Goal: Navigation & Orientation: Find specific page/section

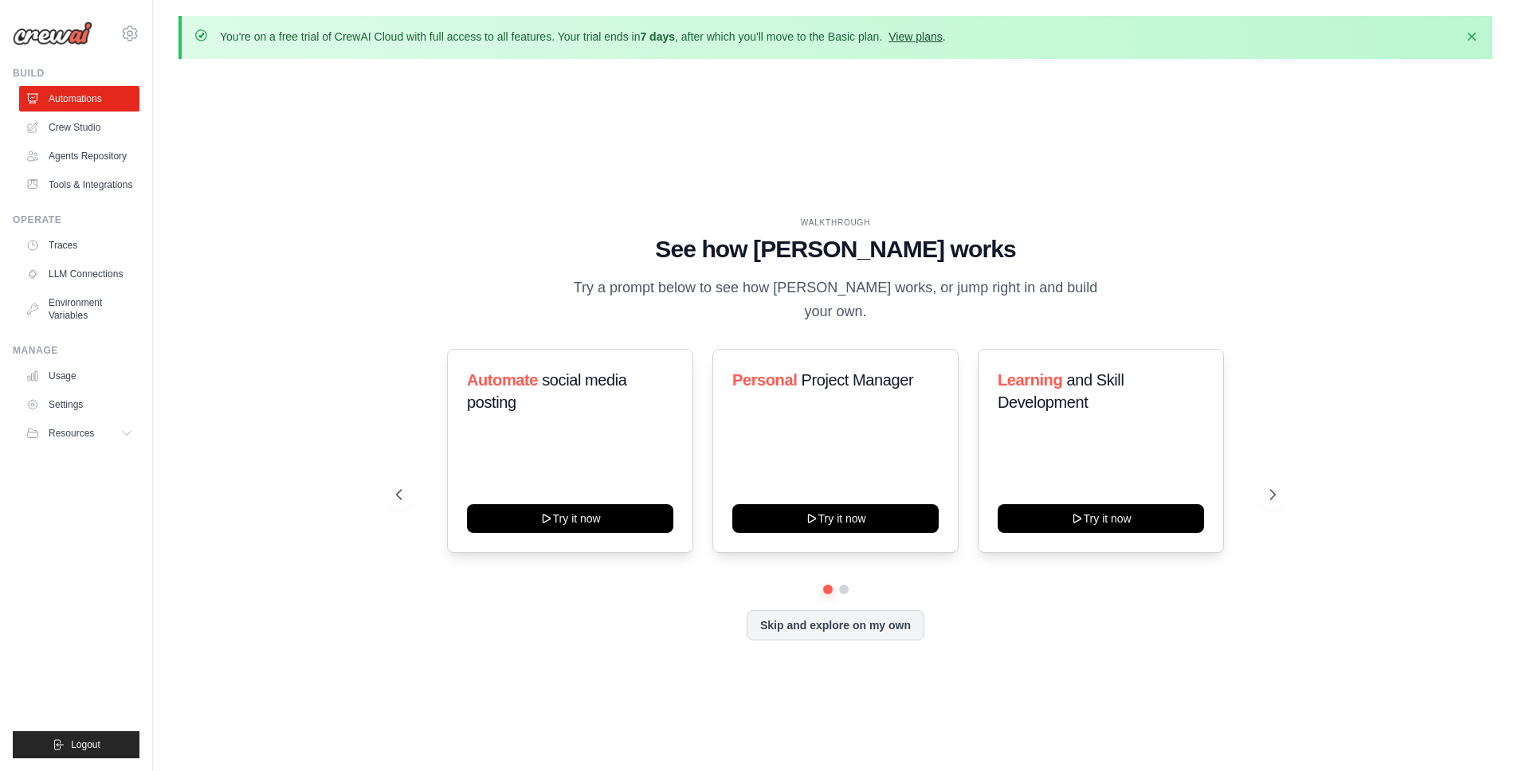
click at [897, 37] on link "View plans" at bounding box center [915, 36] width 53 height 13
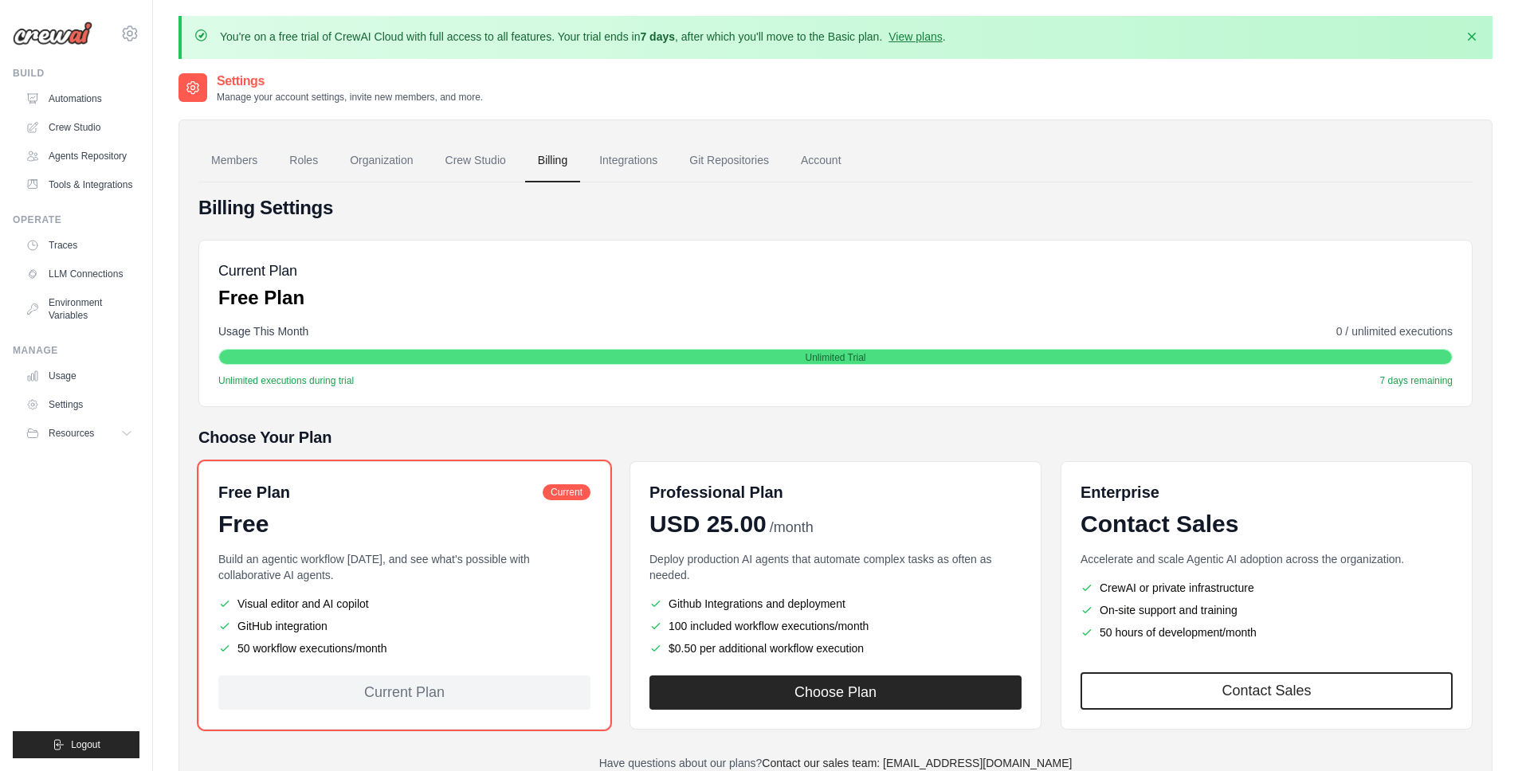
click at [93, 84] on div "Build Automations Crew Studio Agents Repository Tools & Integrations" at bounding box center [76, 132] width 127 height 131
click at [90, 104] on link "Automations" at bounding box center [81, 99] width 120 height 26
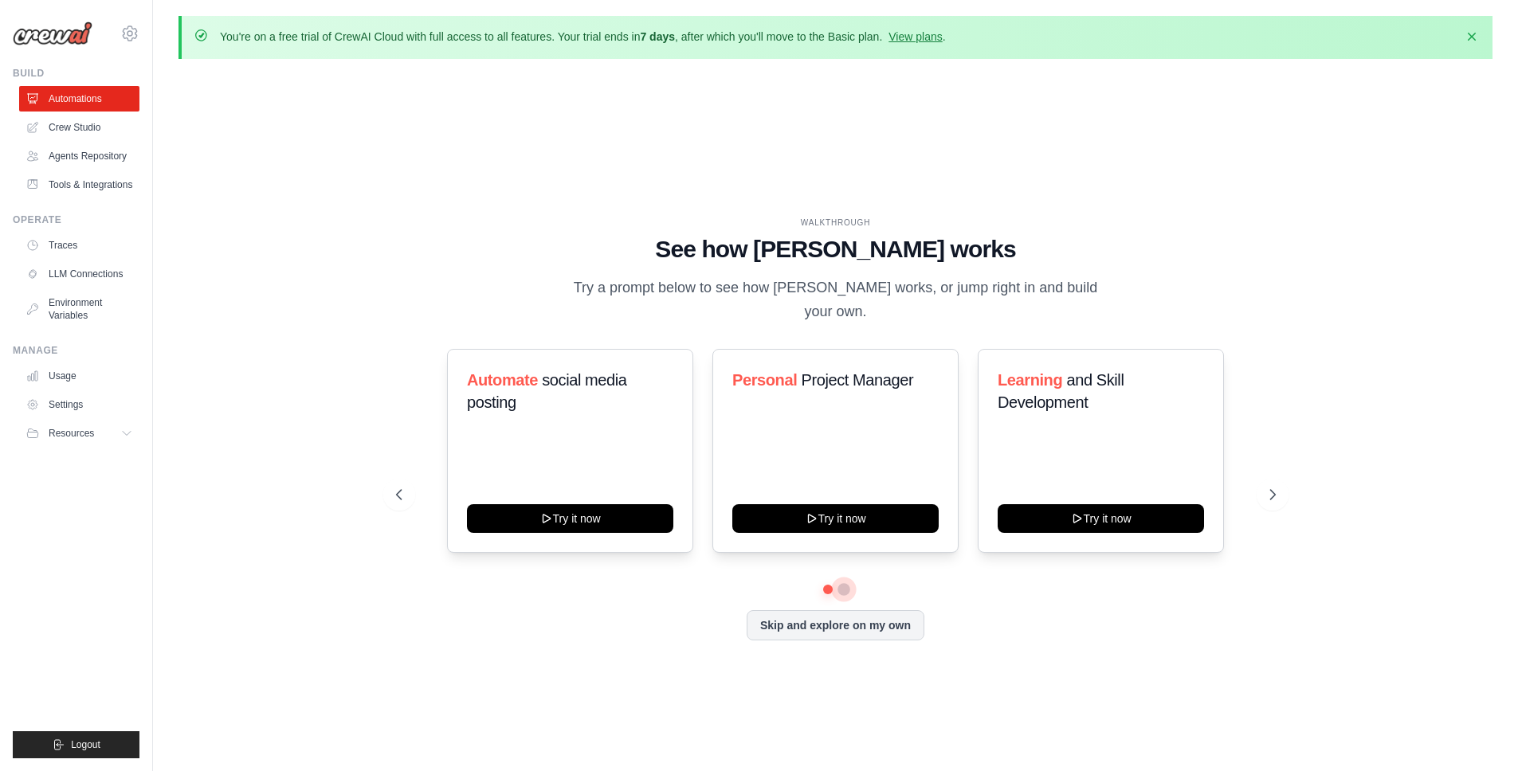
click at [842, 583] on button at bounding box center [844, 589] width 13 height 13
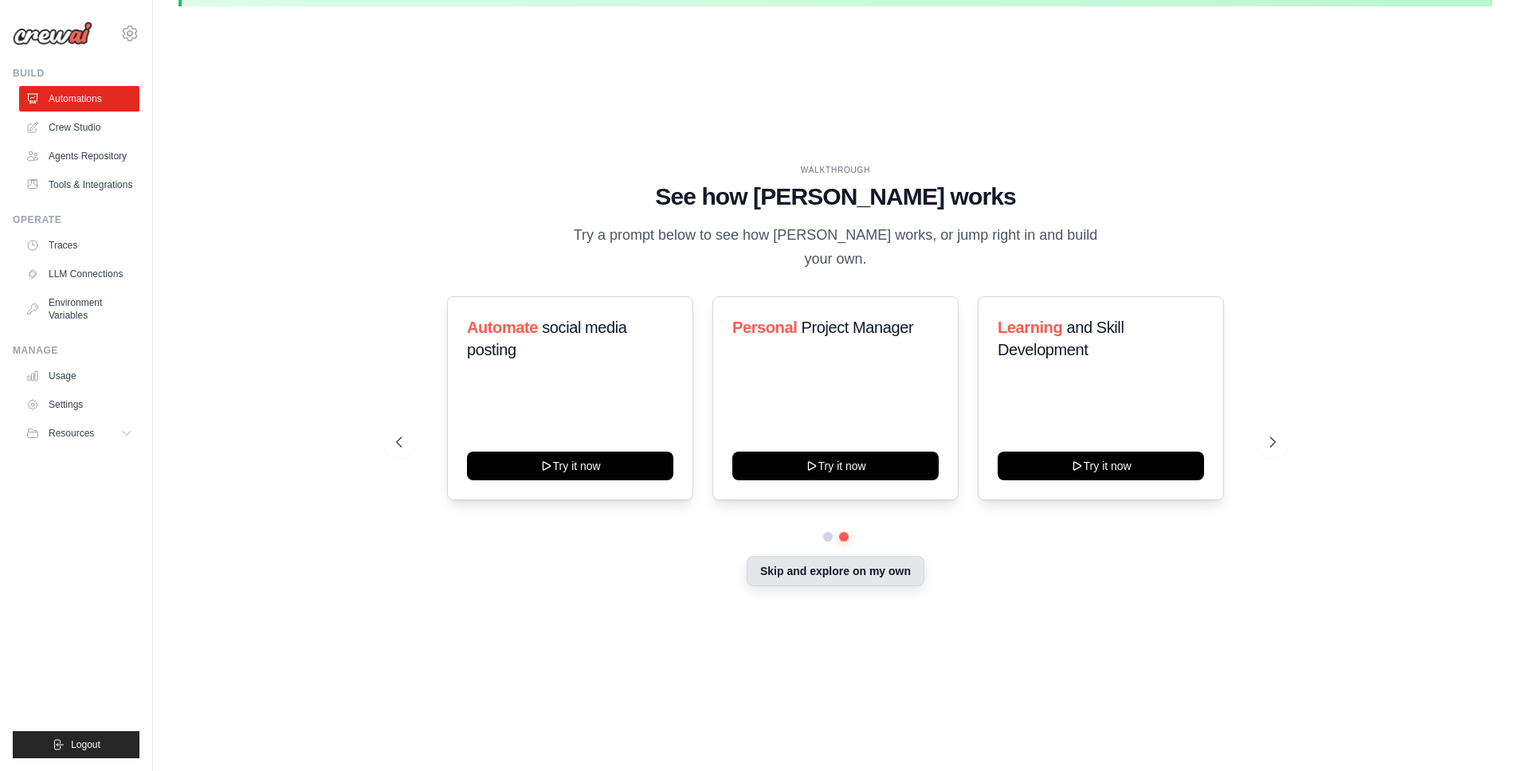
scroll to position [55, 0]
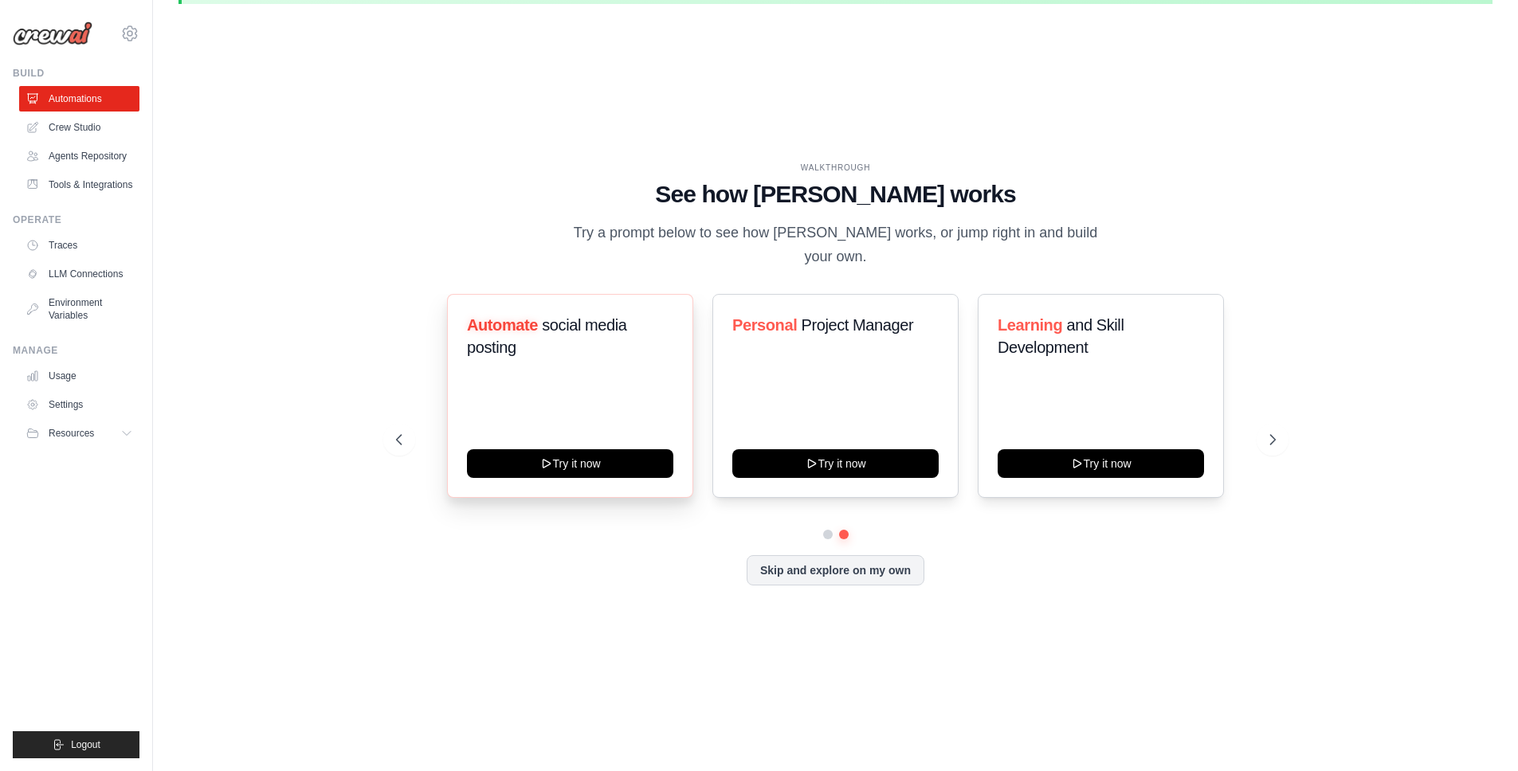
click at [578, 349] on div "Automate social media posting" at bounding box center [570, 342] width 206 height 57
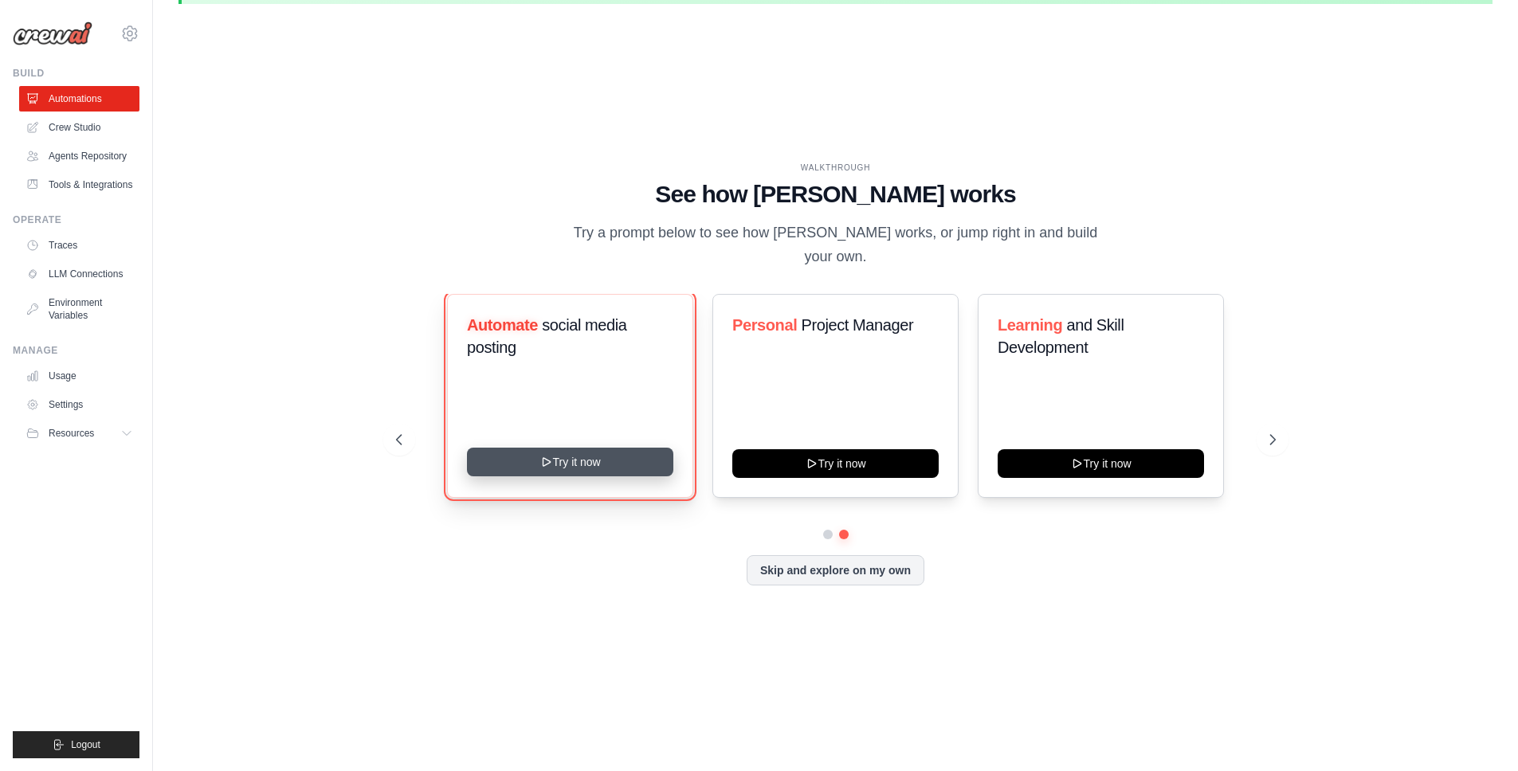
click at [574, 448] on button "Try it now" at bounding box center [570, 462] width 206 height 29
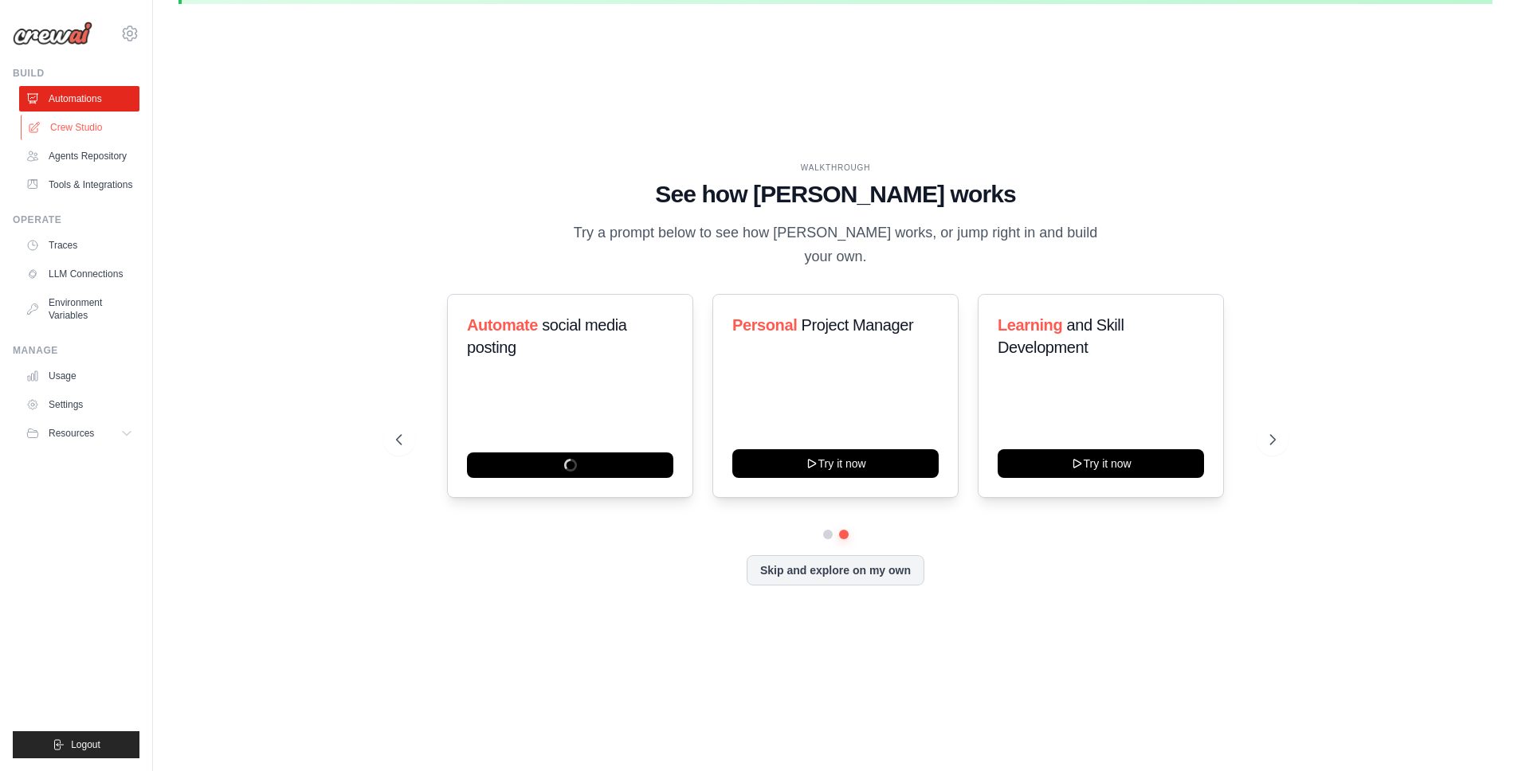
click at [83, 128] on link "Crew Studio" at bounding box center [81, 128] width 120 height 26
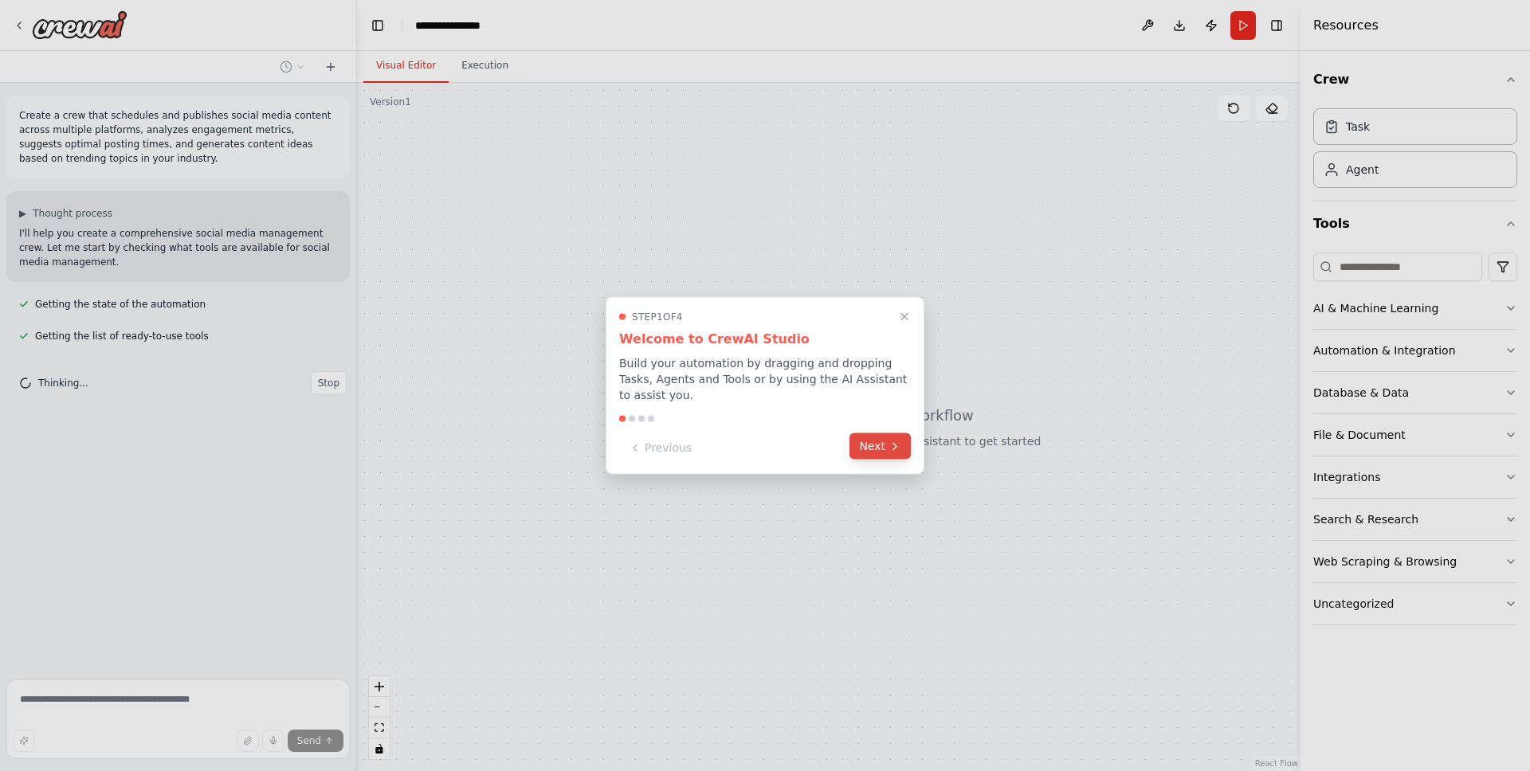
click at [889, 442] on icon at bounding box center [895, 446] width 13 height 13
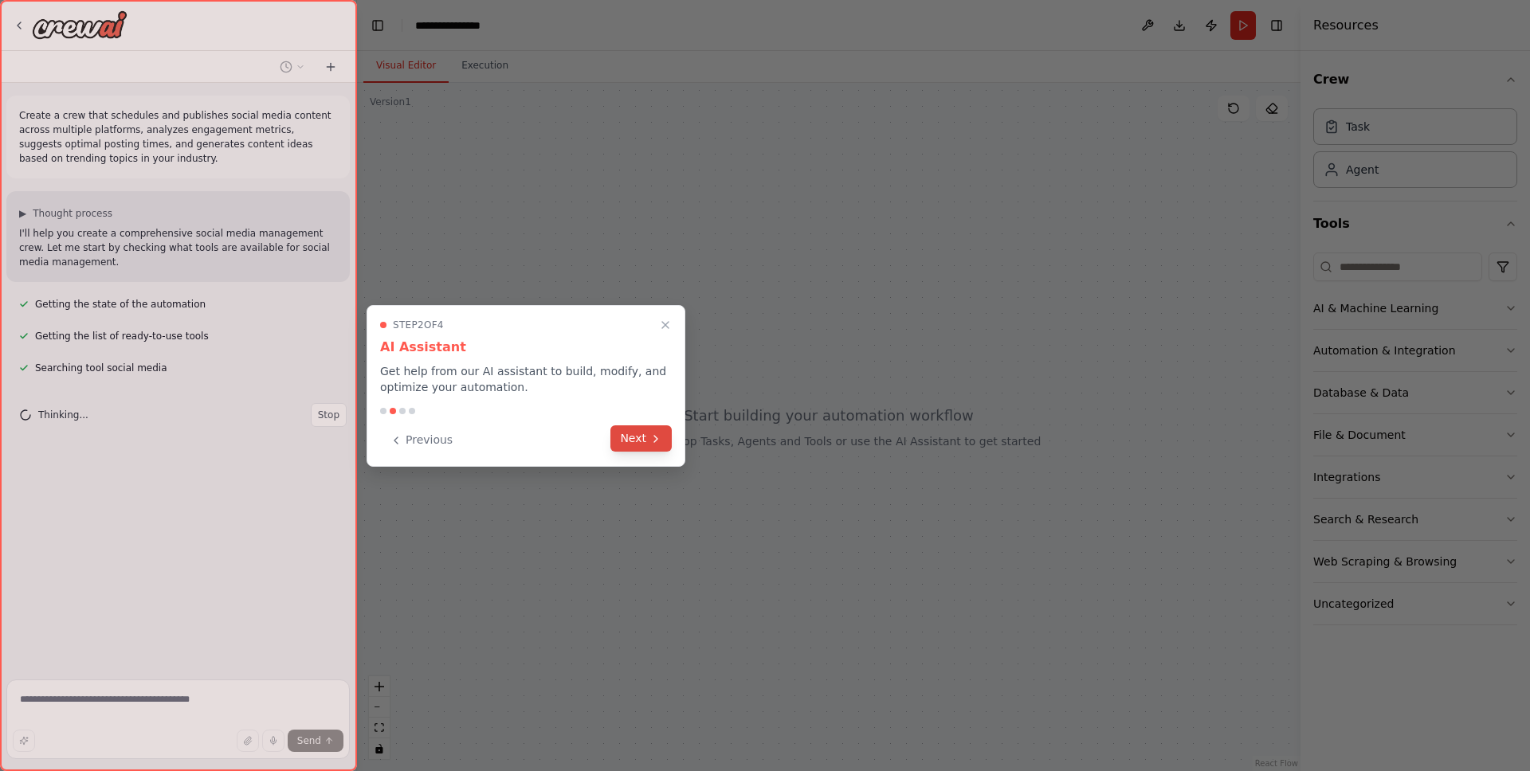
click at [650, 431] on button "Next" at bounding box center [640, 439] width 61 height 26
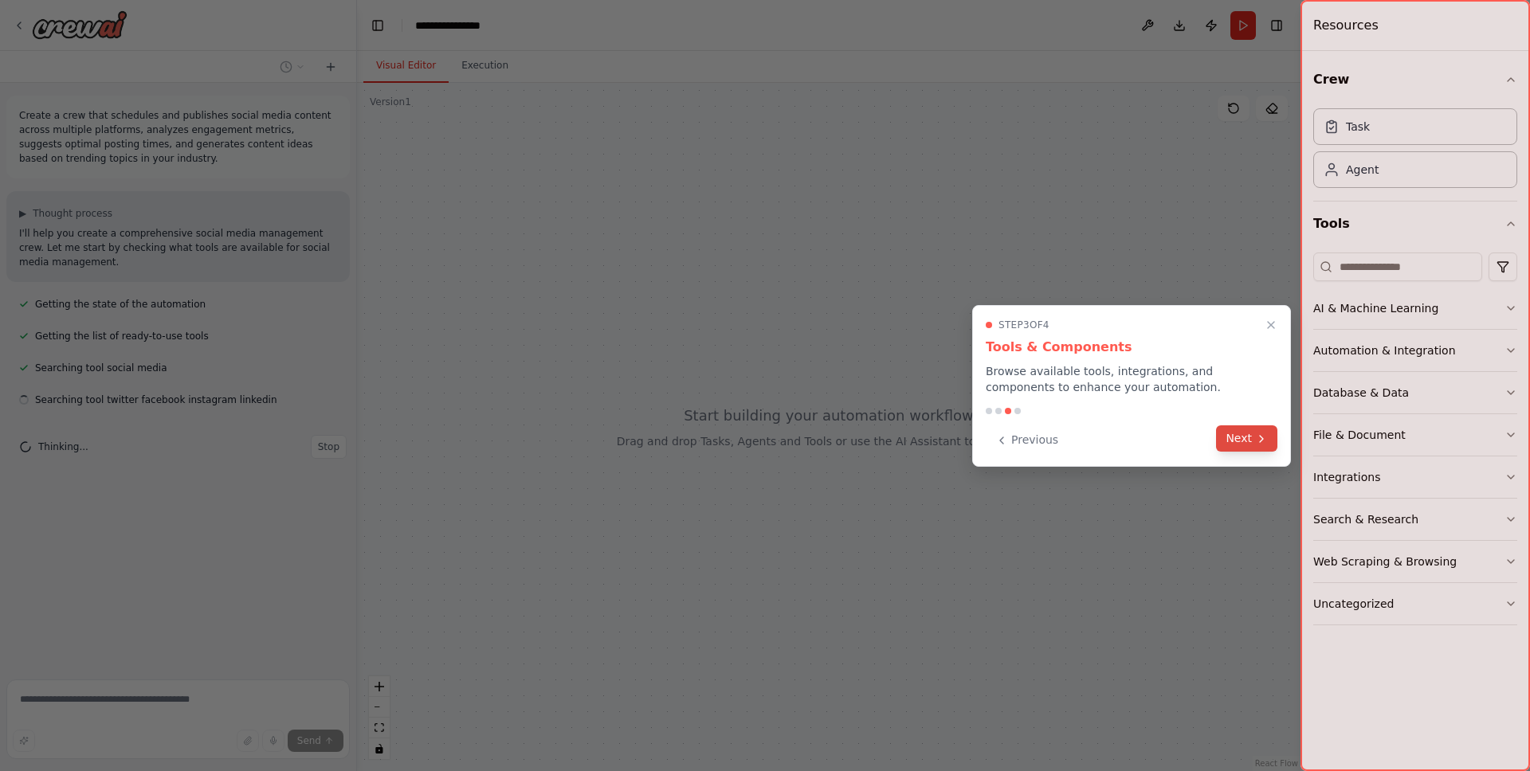
click at [1240, 434] on button "Next" at bounding box center [1246, 439] width 61 height 26
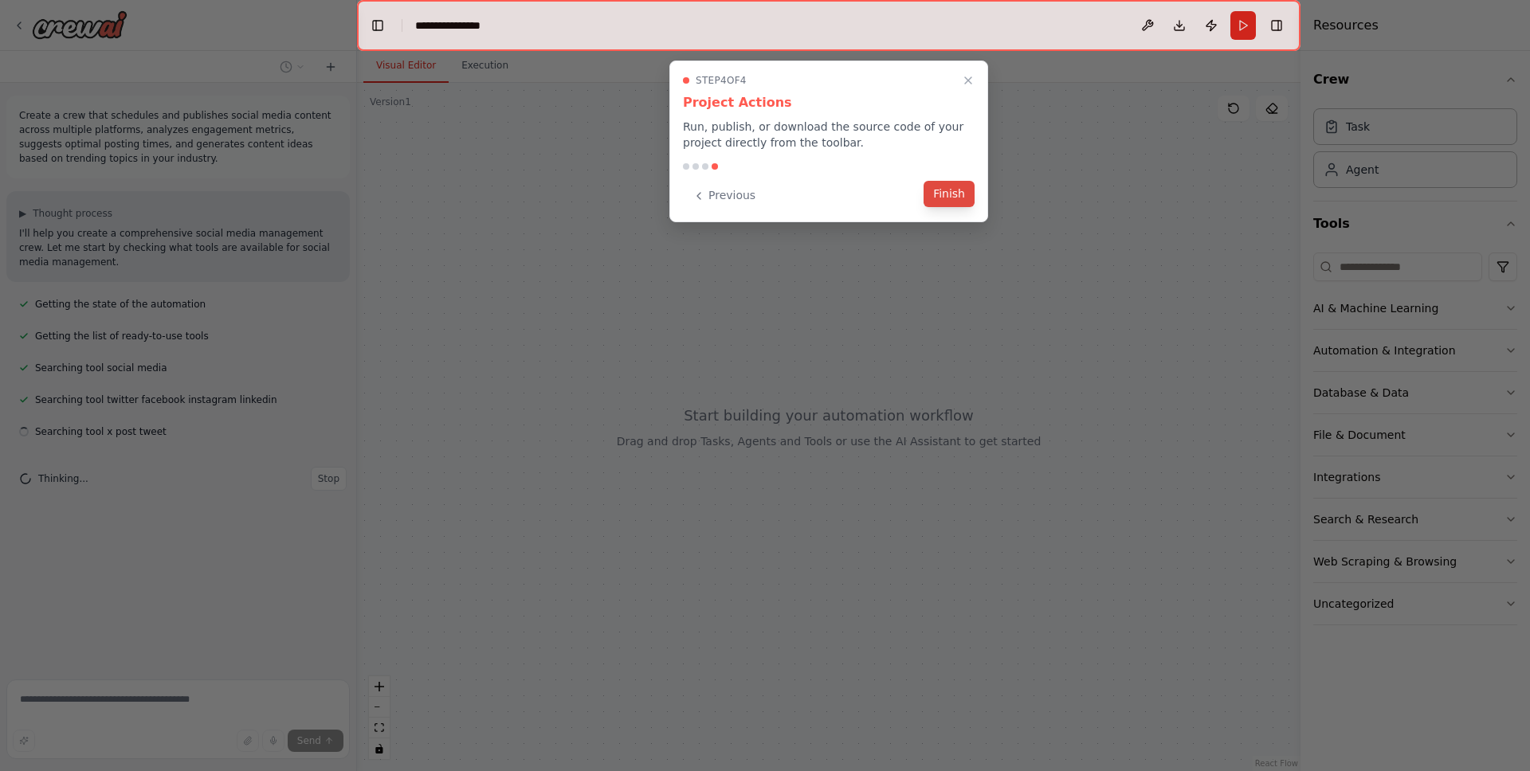
click at [953, 192] on button "Finish" at bounding box center [949, 194] width 51 height 26
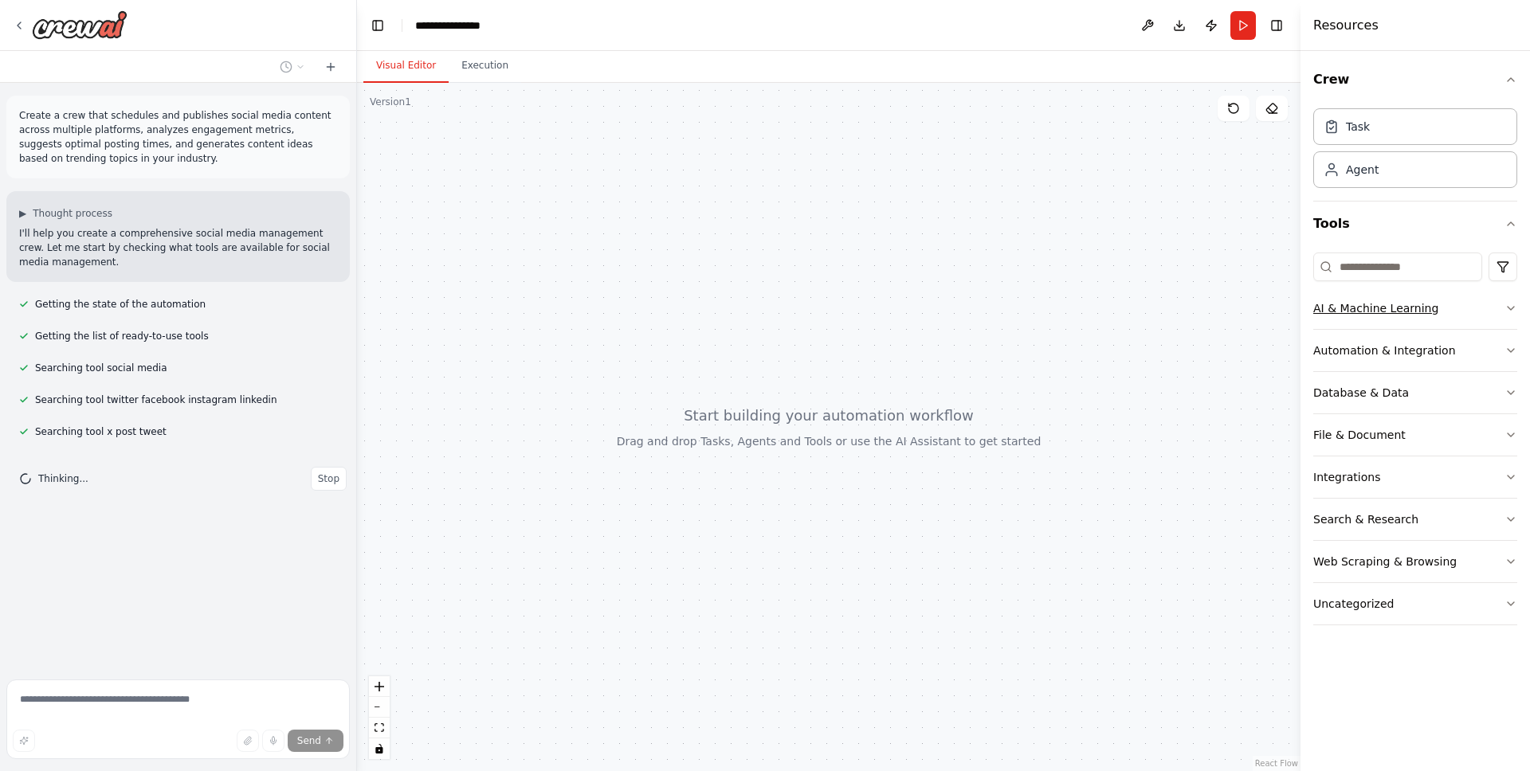
click at [1381, 294] on button "AI & Machine Learning" at bounding box center [1415, 308] width 204 height 41
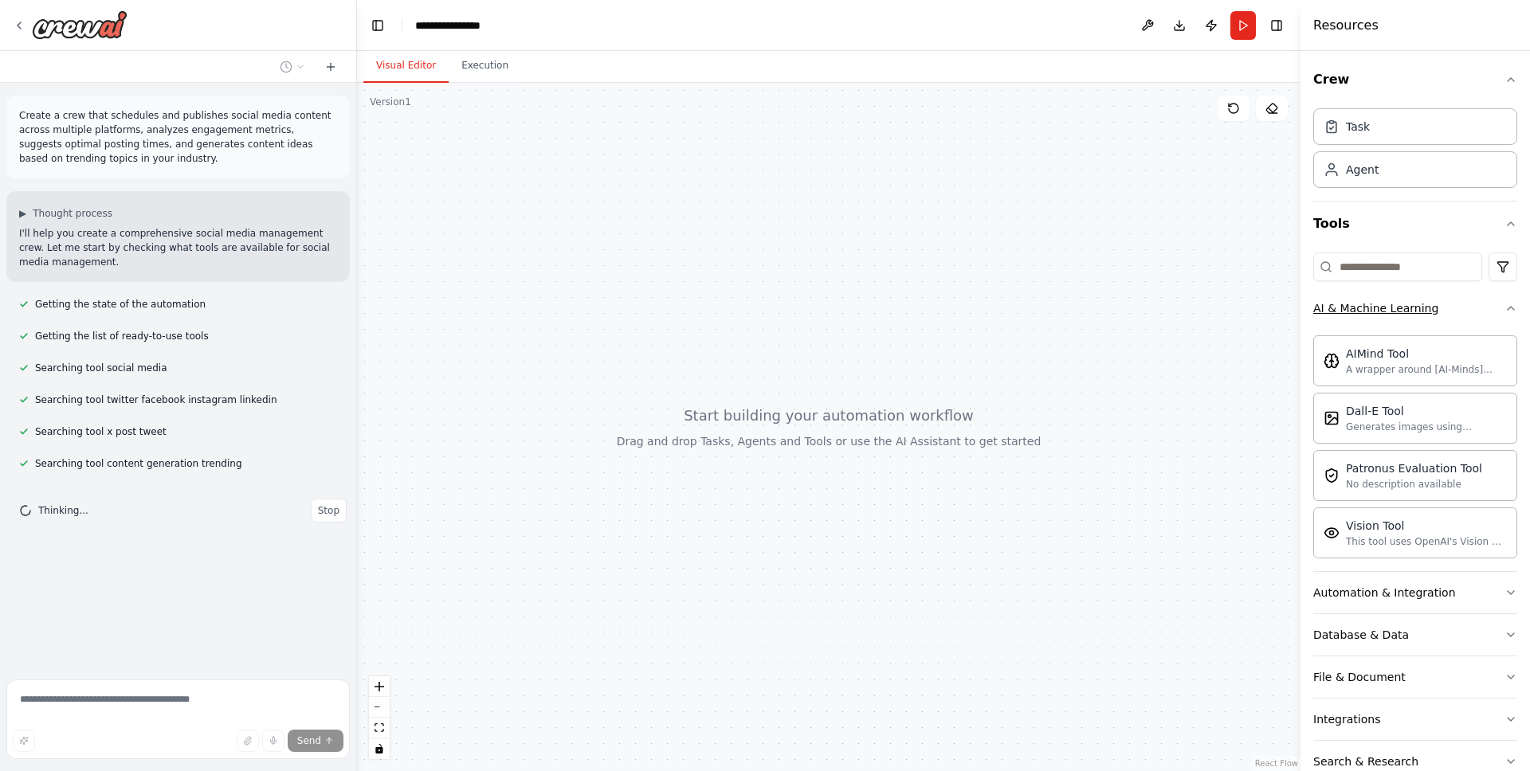
click at [1466, 304] on button "AI & Machine Learning" at bounding box center [1415, 308] width 204 height 41
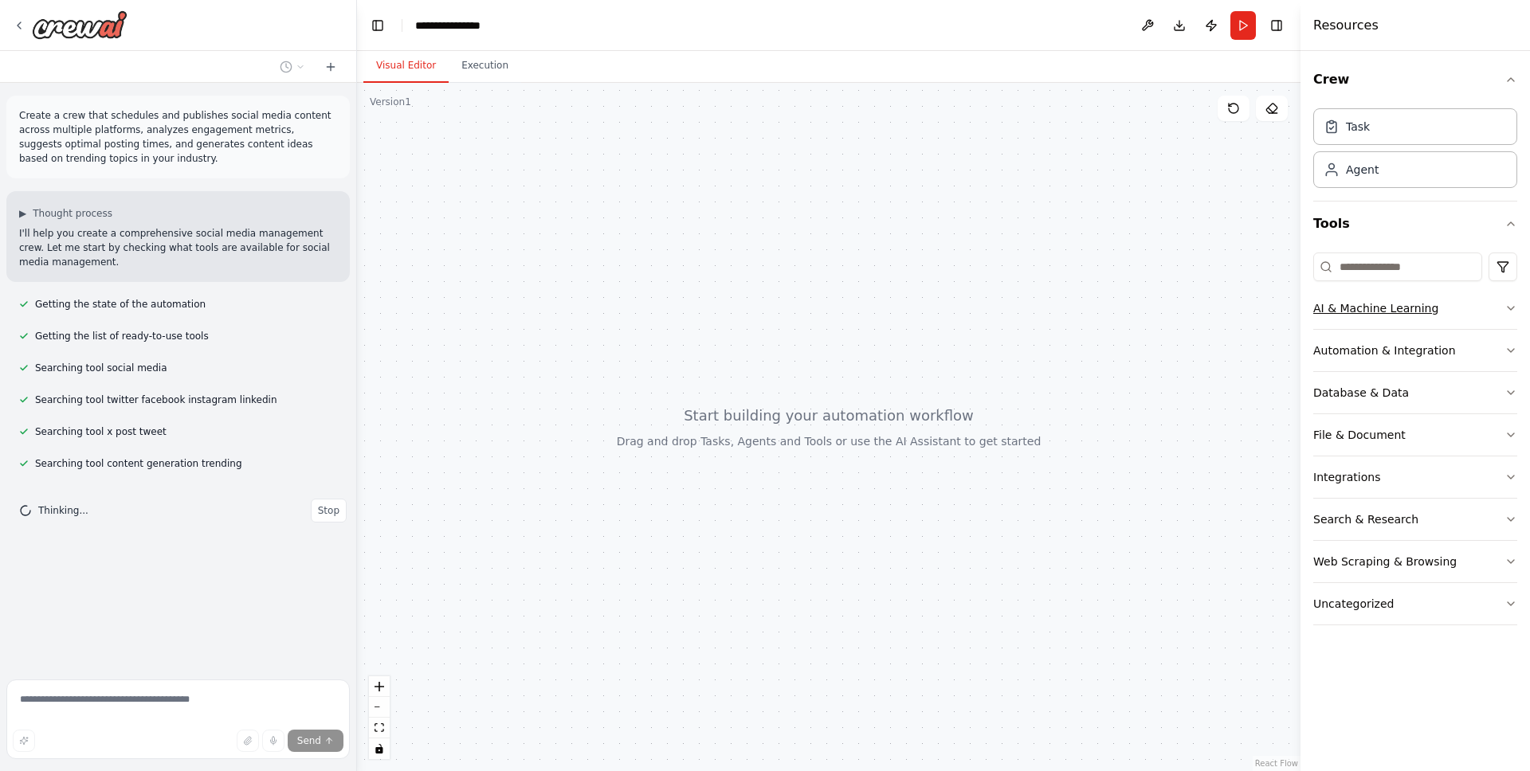
drag, startPoint x: 1459, startPoint y: 303, endPoint x: 1452, endPoint y: 321, distance: 19.7
click at [1459, 302] on button "AI & Machine Learning" at bounding box center [1415, 308] width 204 height 41
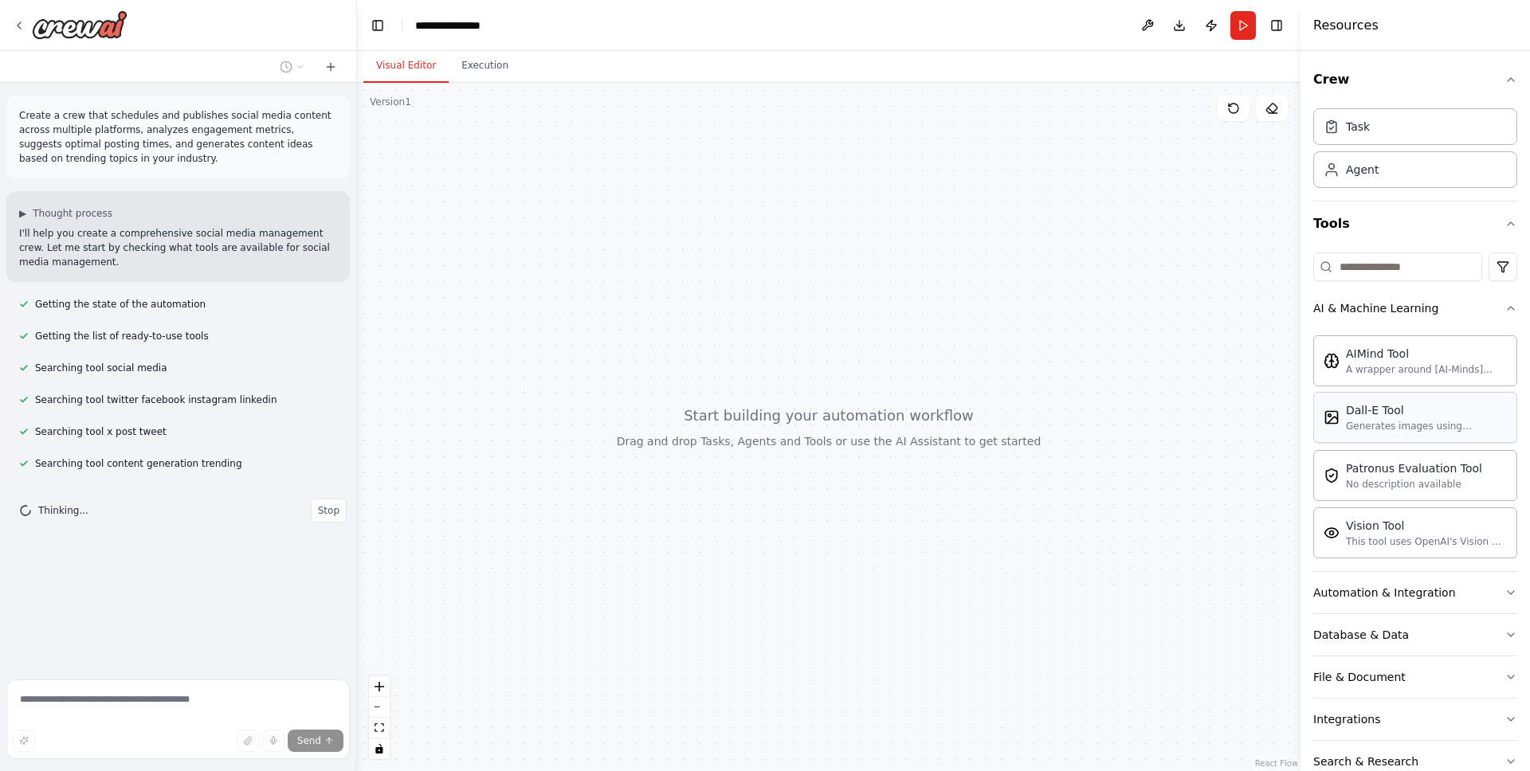
click at [1415, 408] on div "Dall-E Tool" at bounding box center [1426, 410] width 161 height 16
click at [1421, 414] on div "Dall-E Tool" at bounding box center [1426, 410] width 161 height 16
click at [1419, 414] on div "Dall-E Tool" at bounding box center [1426, 410] width 161 height 16
click at [312, 584] on button "Stop" at bounding box center [329, 575] width 36 height 24
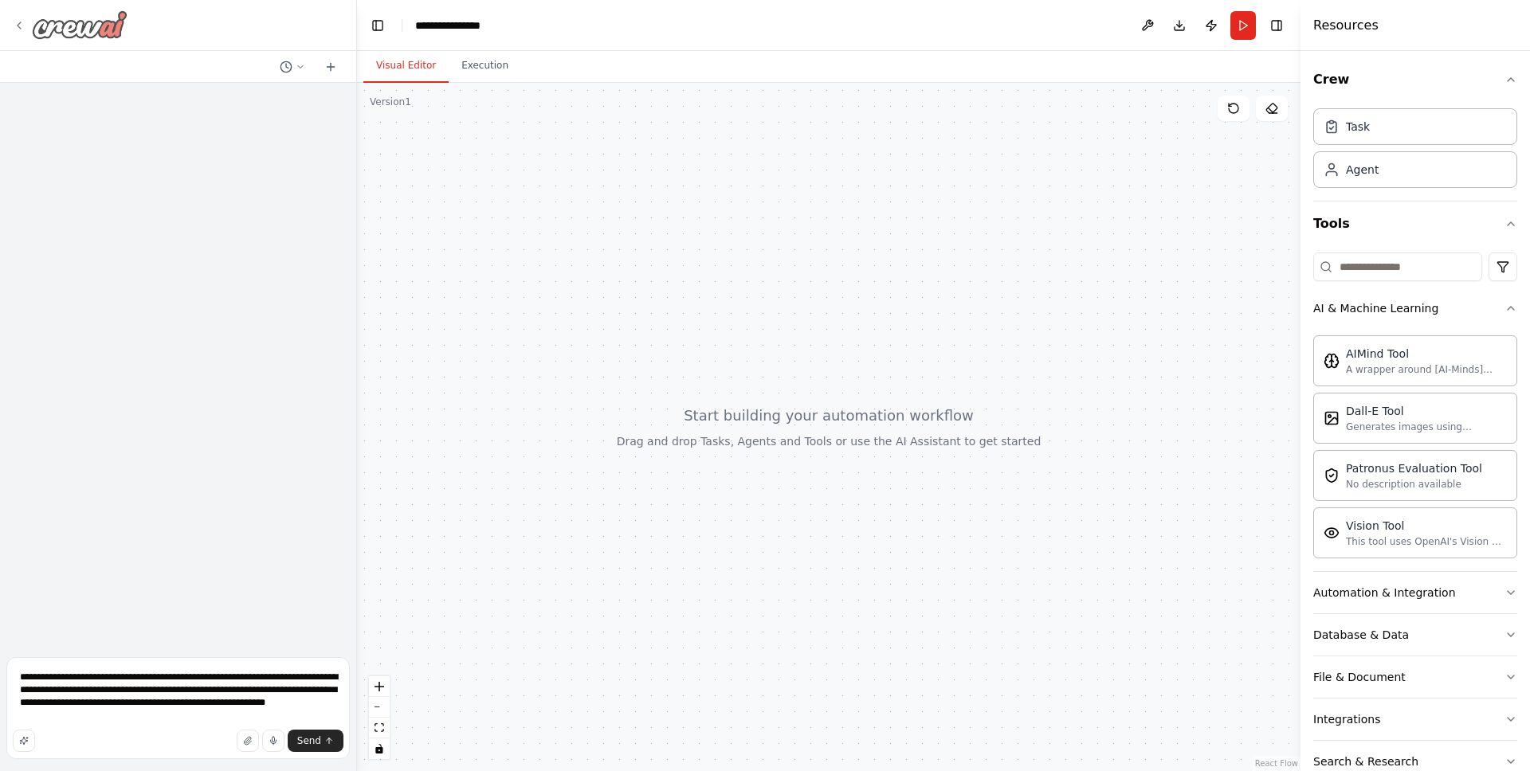
click at [26, 29] on div at bounding box center [70, 24] width 115 height 29
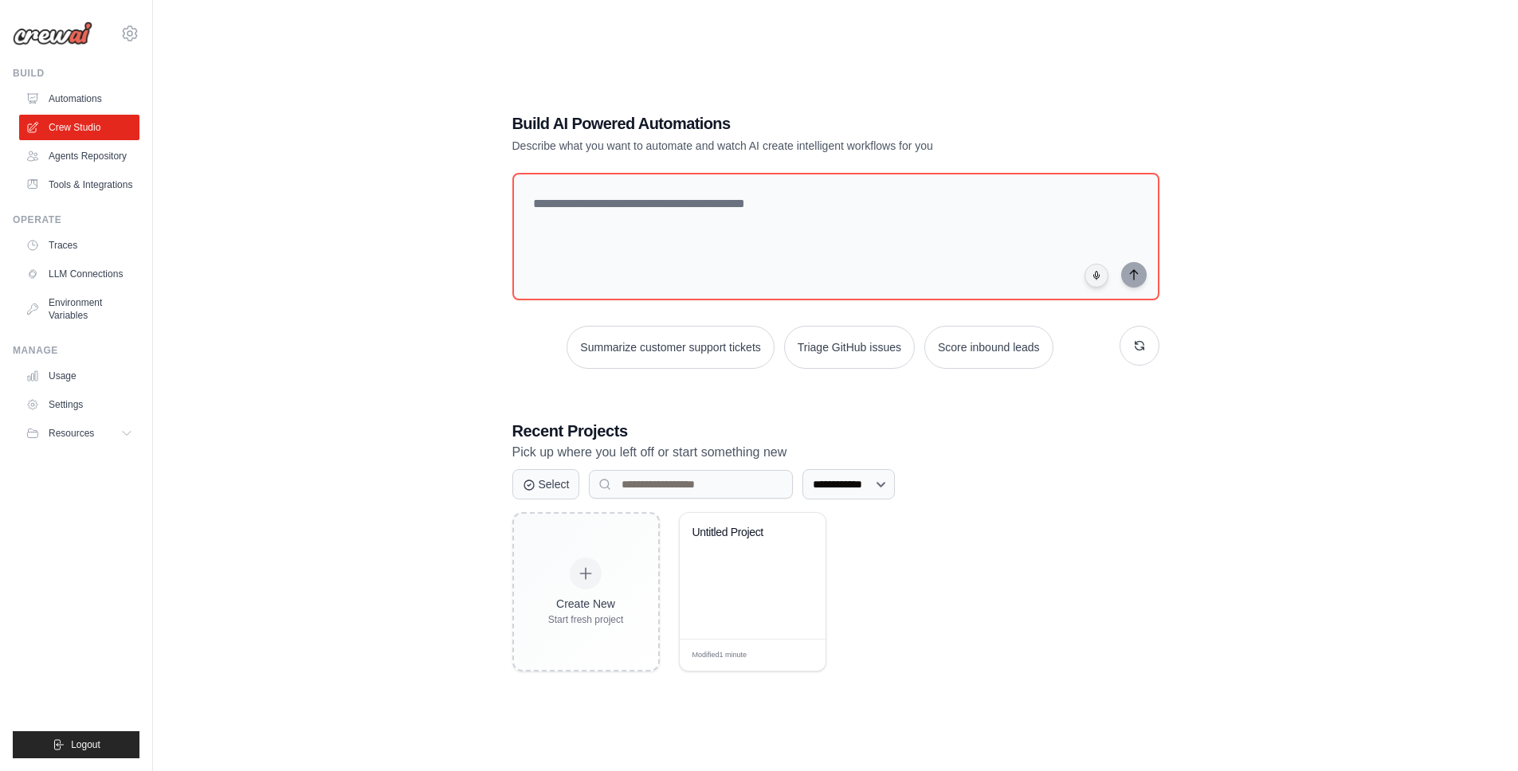
scroll to position [77, 0]
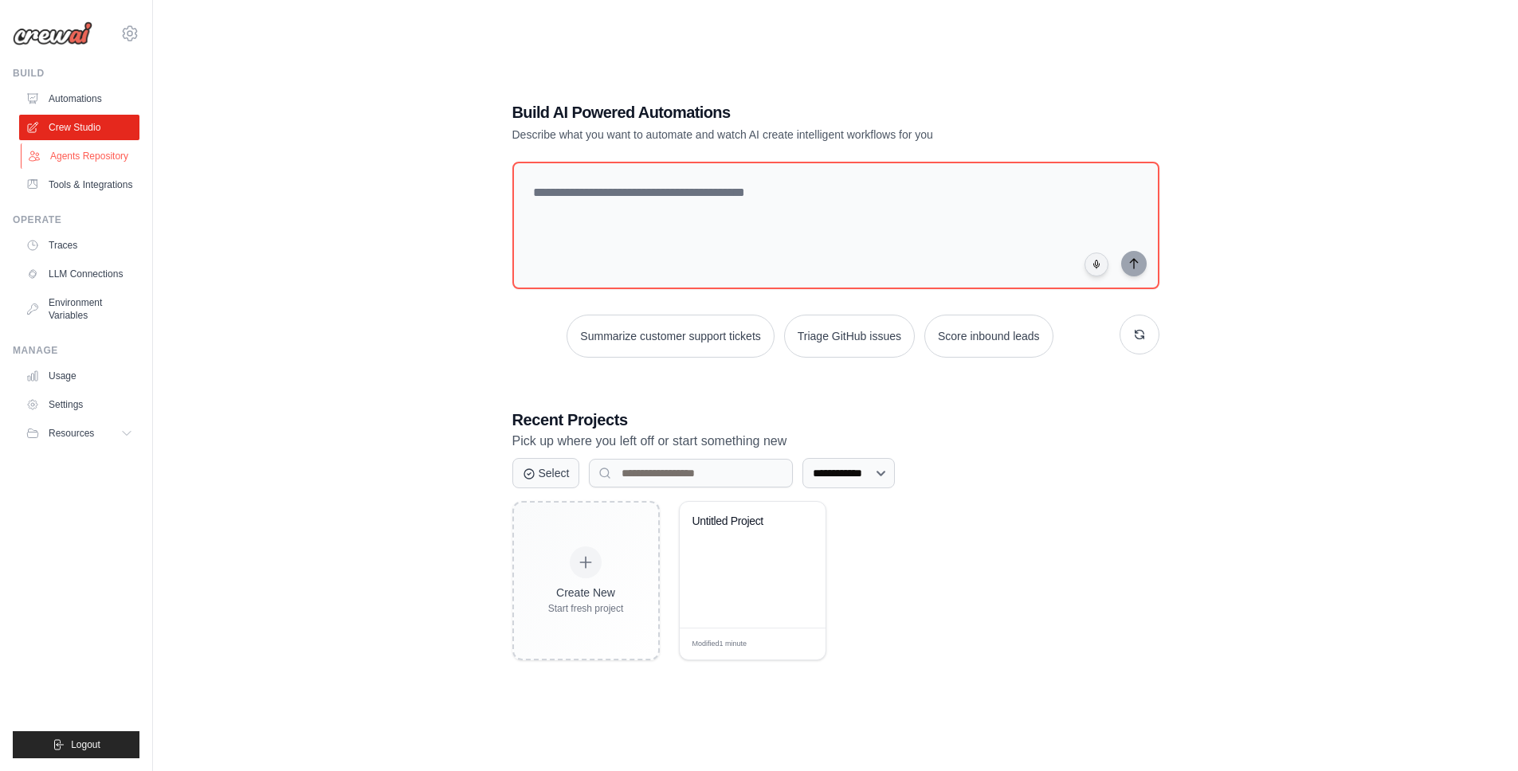
click at [111, 150] on link "Agents Repository" at bounding box center [81, 156] width 120 height 26
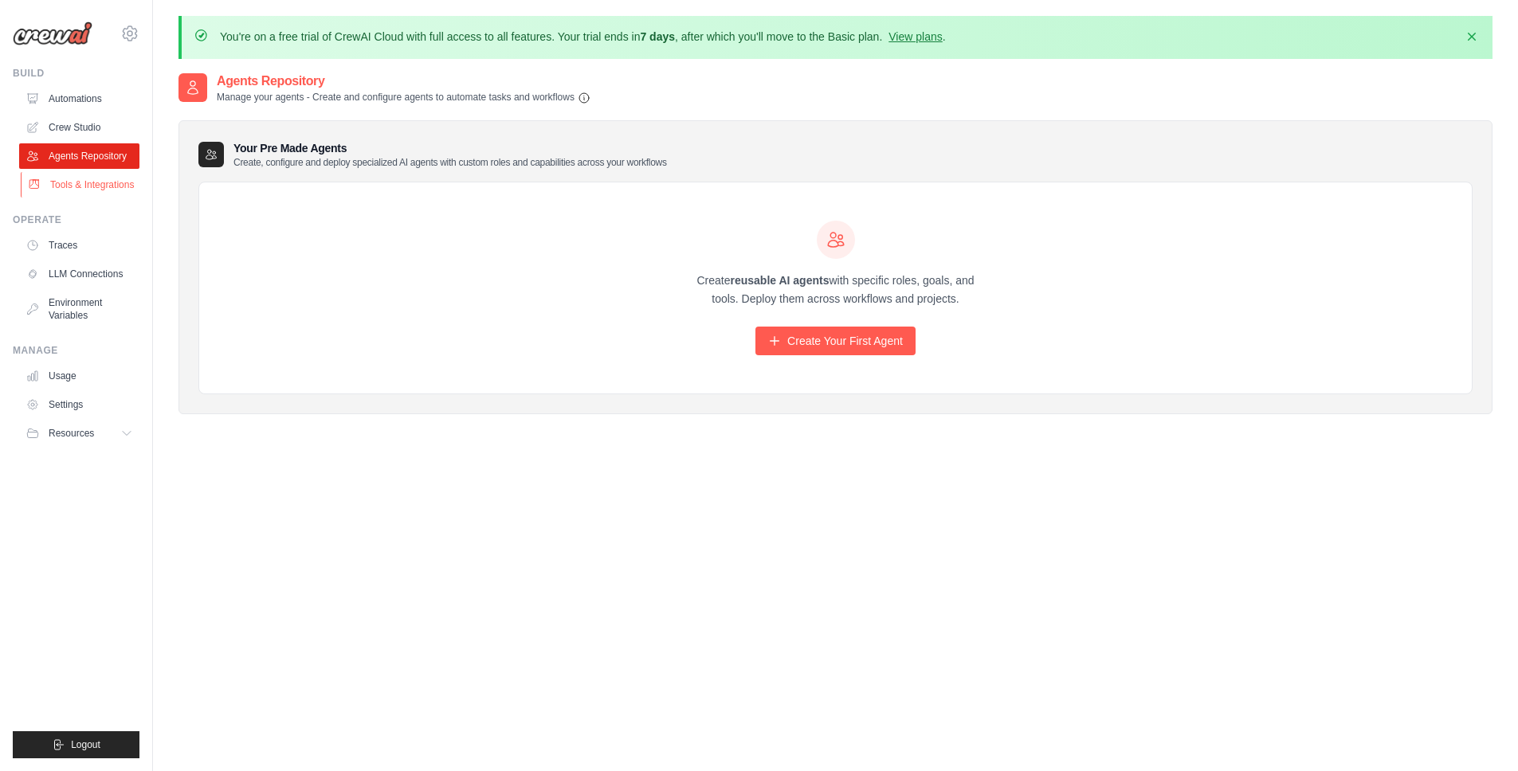
click at [104, 181] on link "Tools & Integrations" at bounding box center [81, 185] width 120 height 26
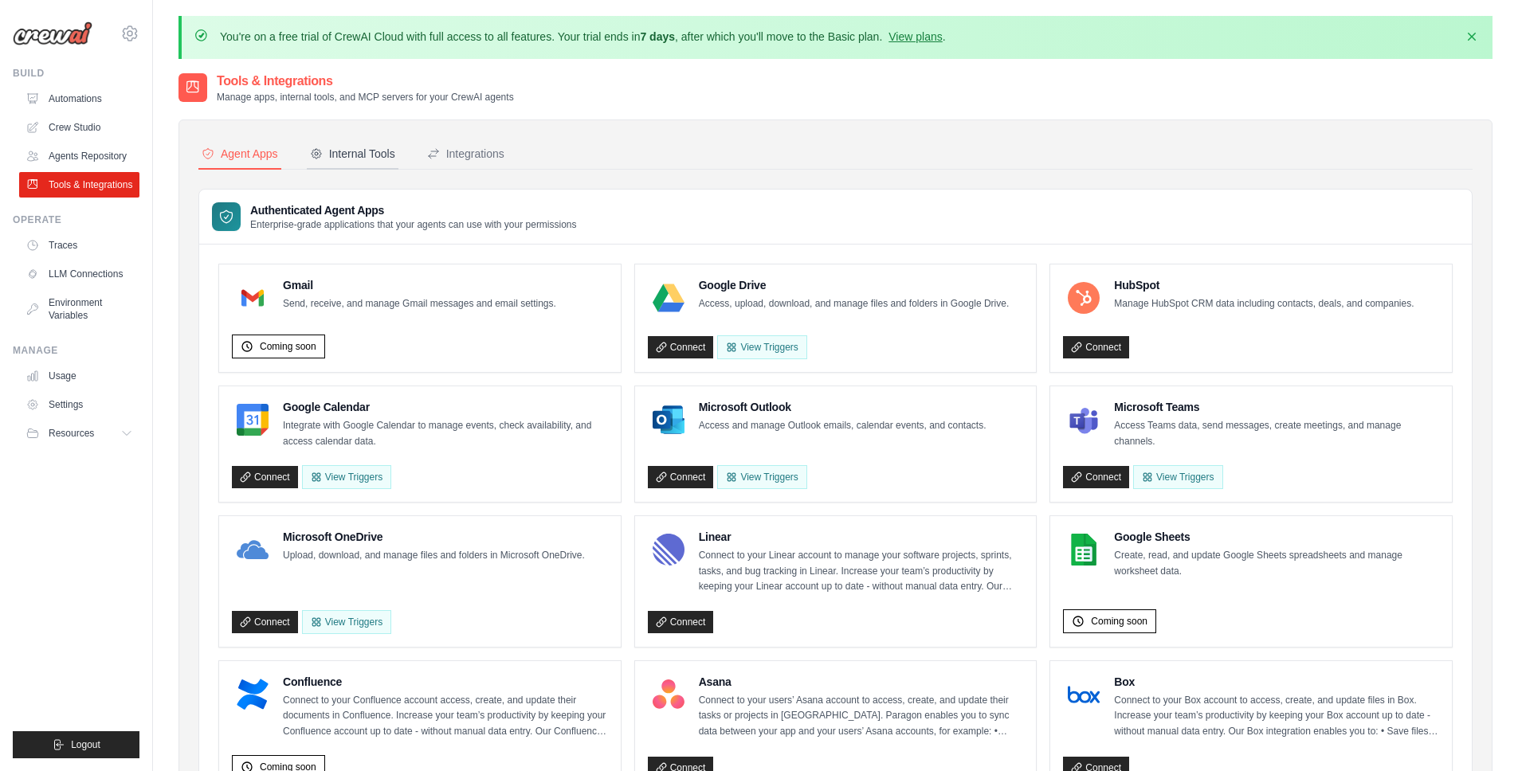
click at [330, 139] on button "Internal Tools" at bounding box center [353, 154] width 92 height 30
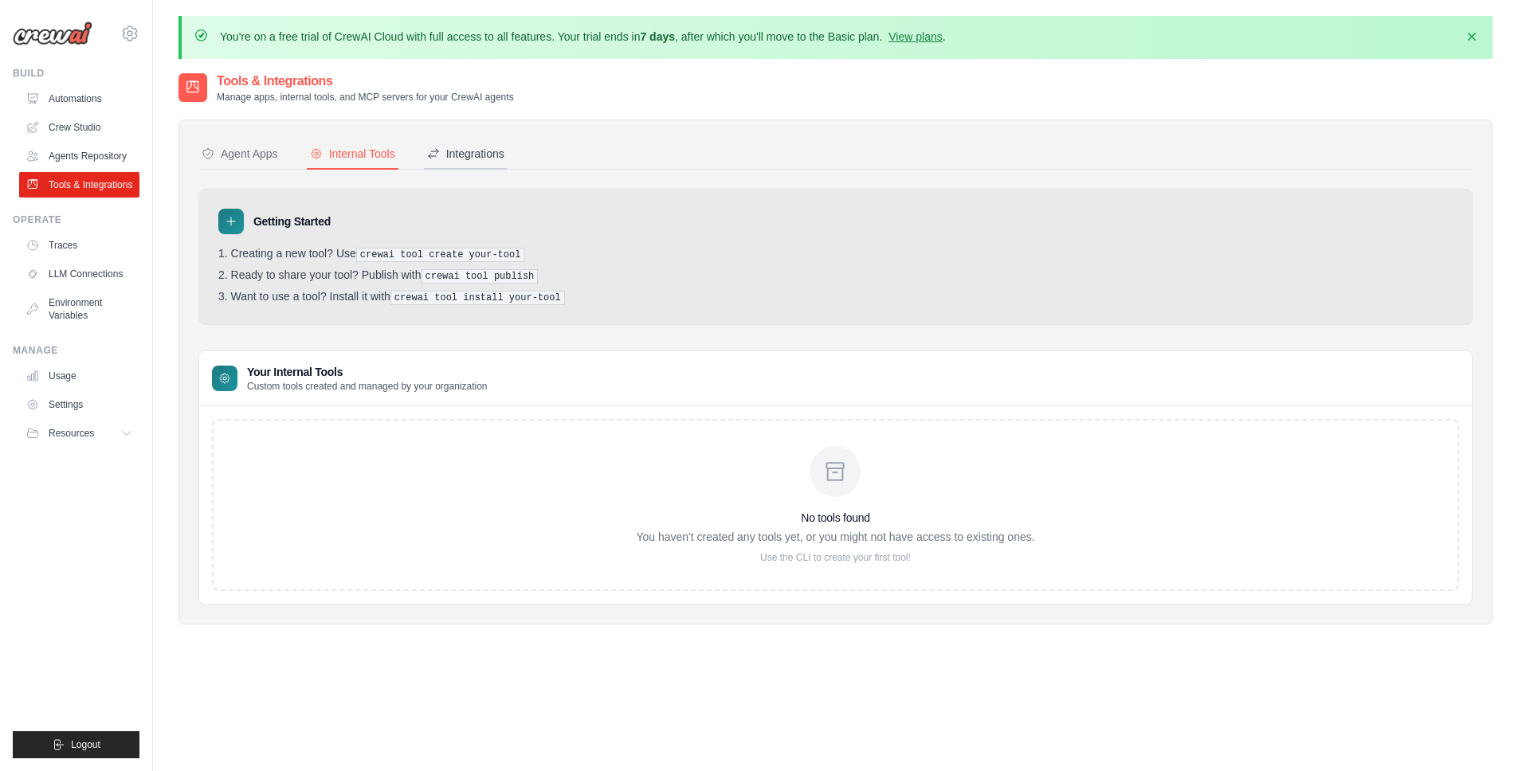
click at [485, 160] on div "Integrations" at bounding box center [465, 154] width 77 height 16
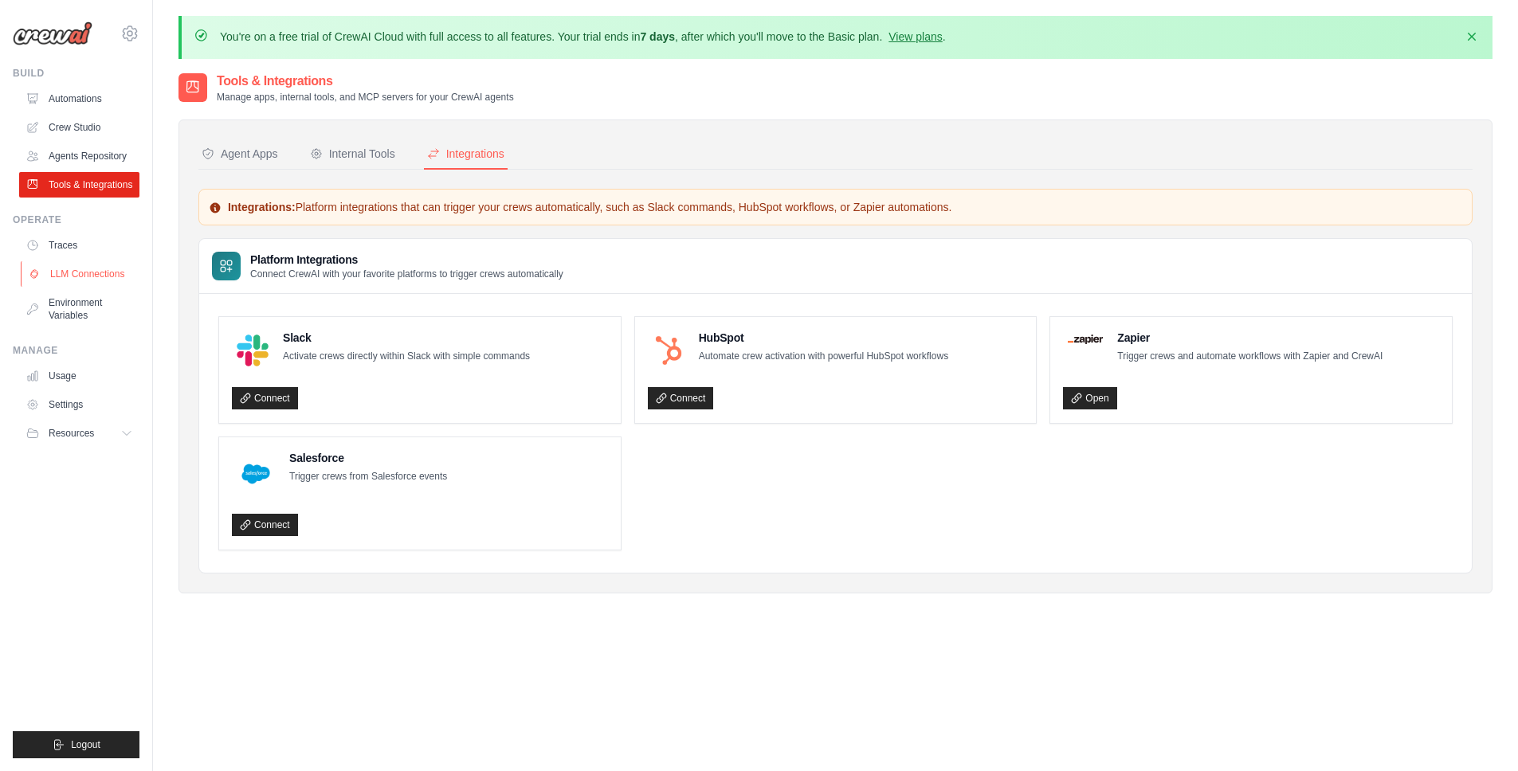
click at [91, 267] on link "LLM Connections" at bounding box center [81, 274] width 120 height 26
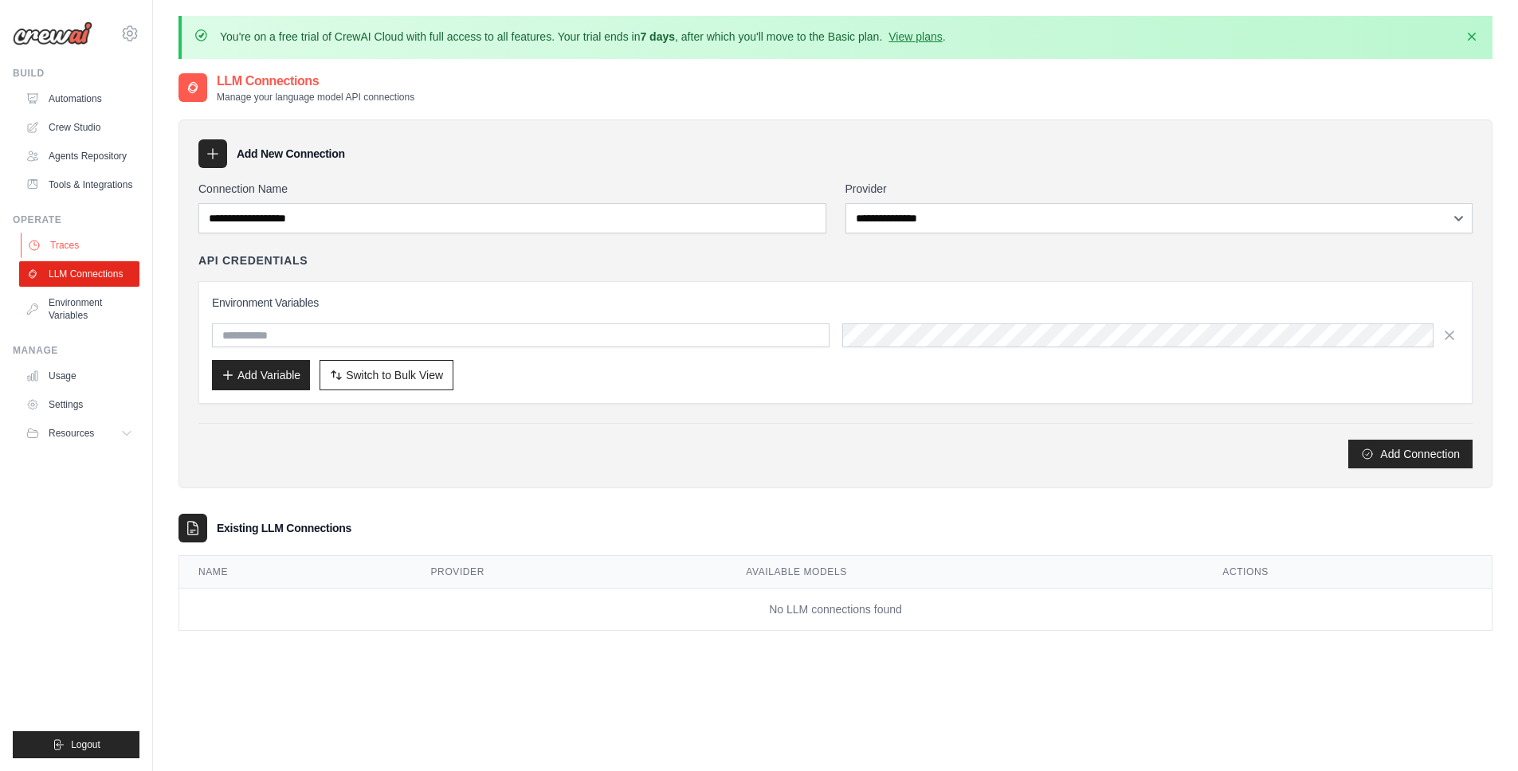
click at [90, 253] on link "Traces" at bounding box center [81, 246] width 120 height 26
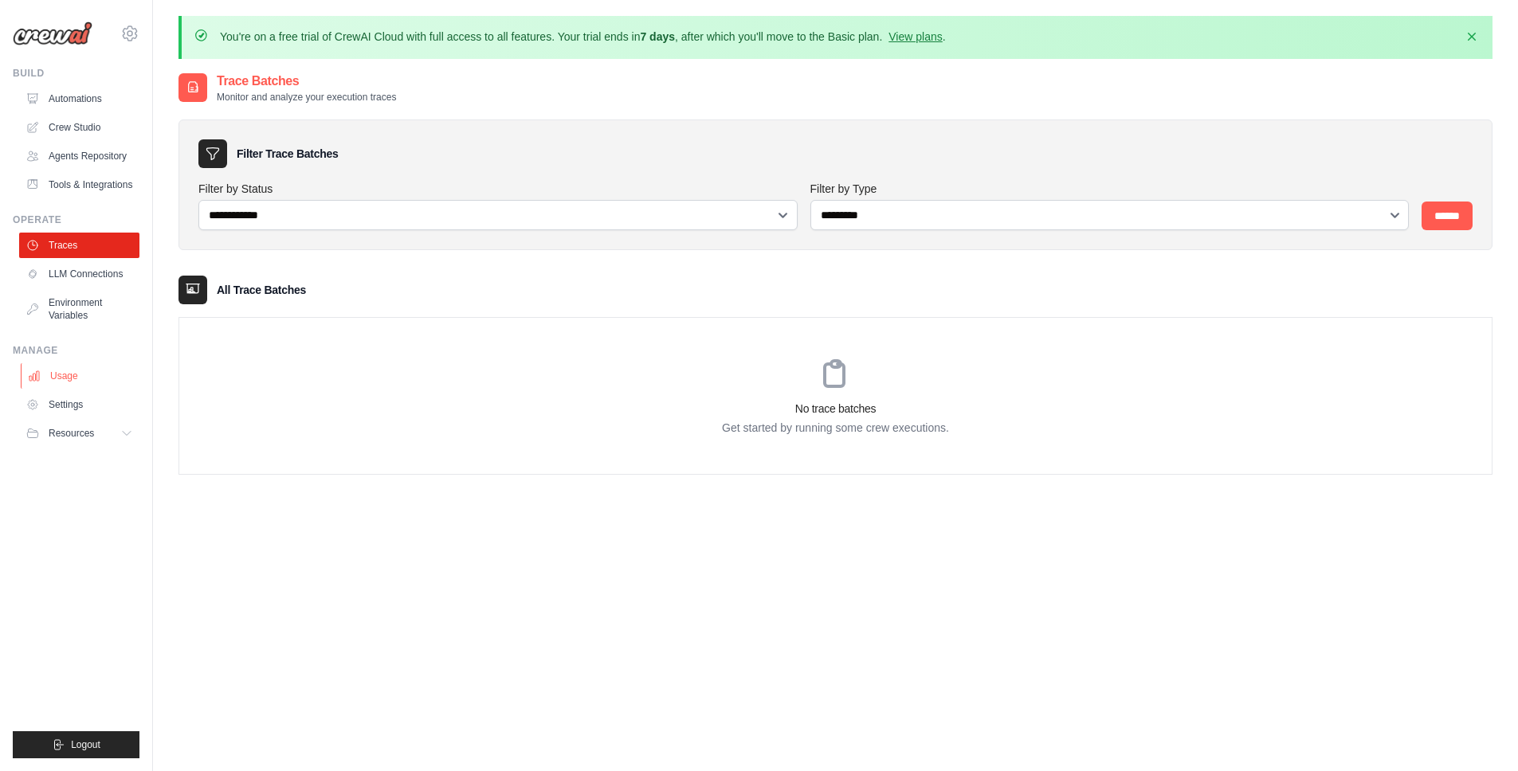
click at [73, 377] on link "Usage" at bounding box center [81, 376] width 120 height 26
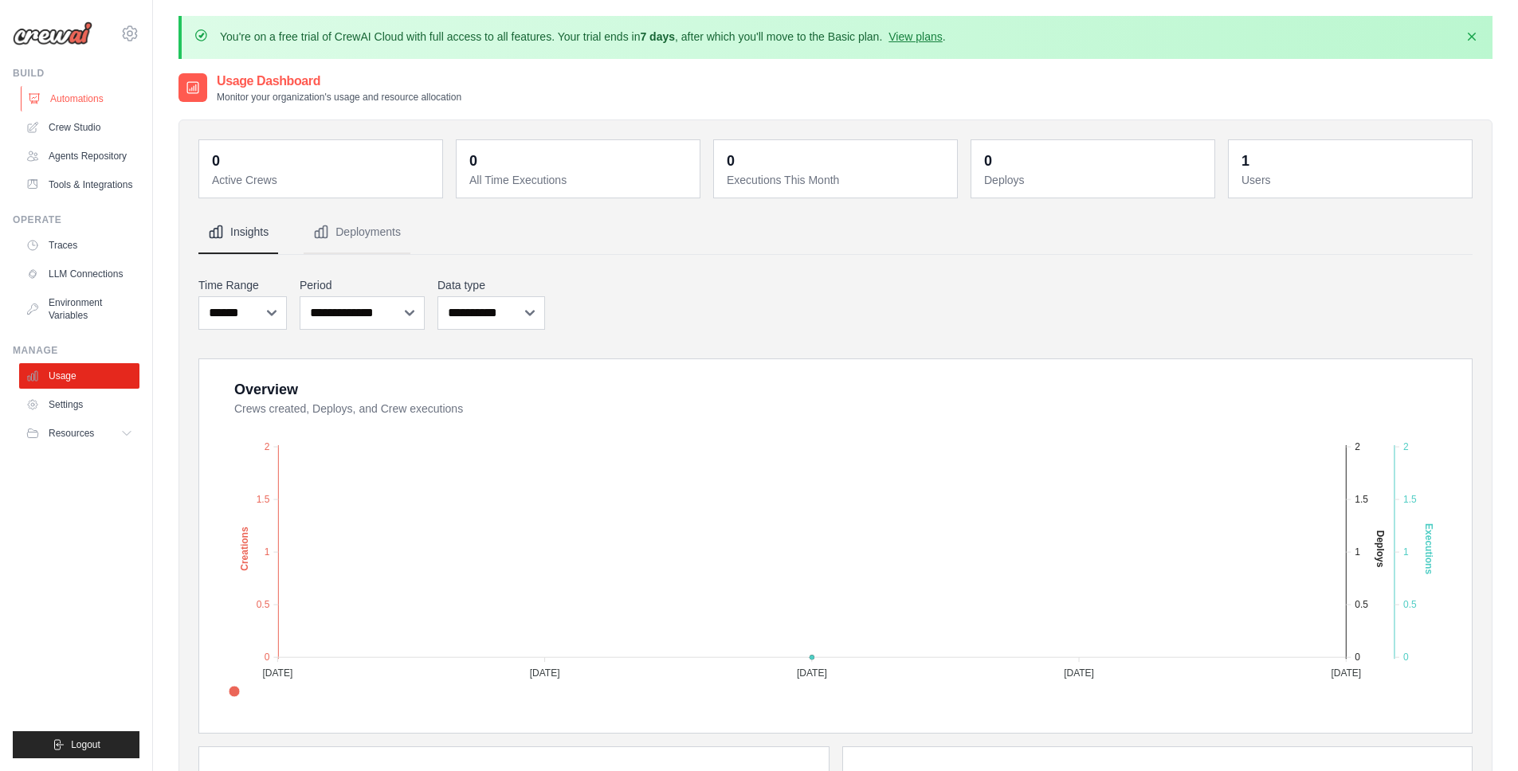
click at [35, 96] on icon at bounding box center [34, 98] width 13 height 13
